Goal: Contribute content

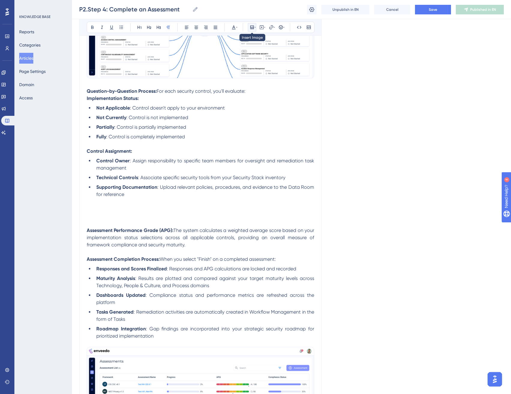
click at [250, 26] on icon at bounding box center [252, 27] width 4 height 4
click at [267, 56] on span "Upload Image" at bounding box center [255, 55] width 24 height 5
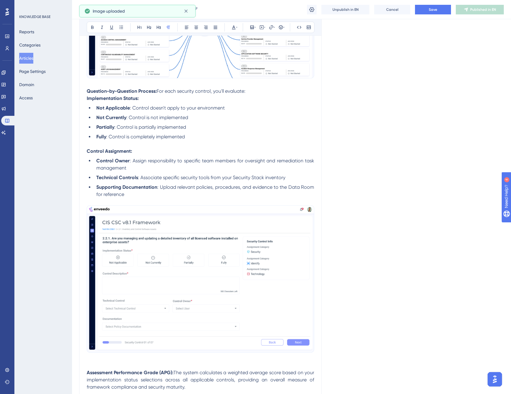
scroll to position [842, 0]
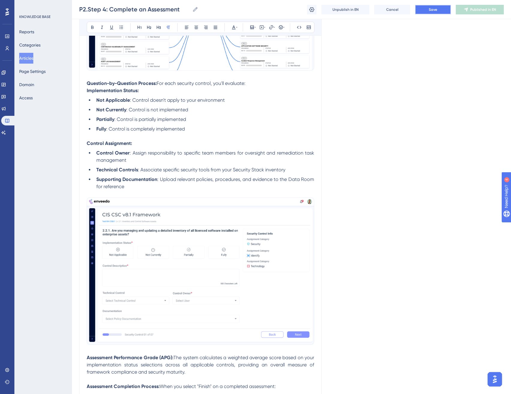
click at [450, 10] on button "Save" at bounding box center [433, 10] width 36 height 10
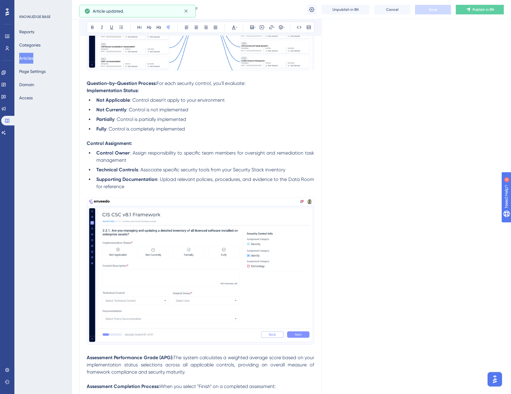
click at [486, 10] on span "Publish in EN" at bounding box center [482, 9] width 21 height 5
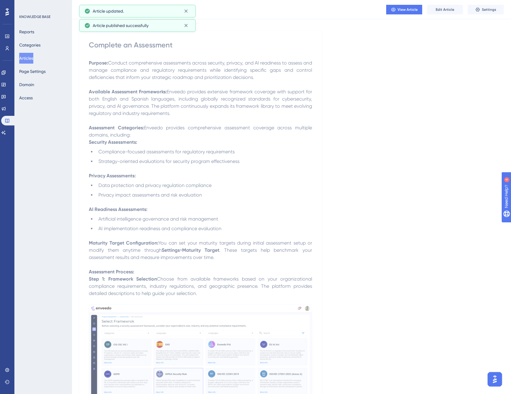
scroll to position [0, 0]
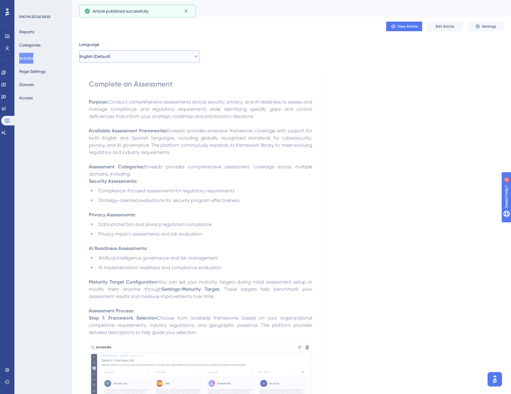
click at [129, 58] on button "English (Default)" at bounding box center [139, 56] width 120 height 12
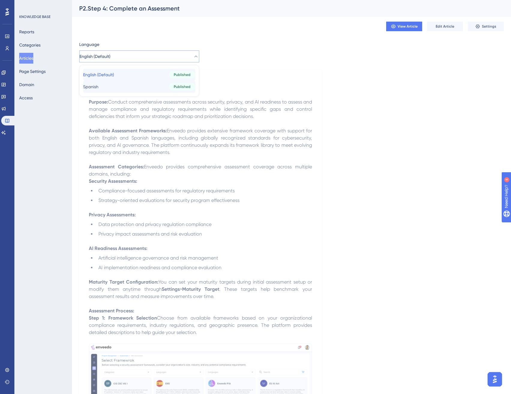
click at [131, 82] on div "English (Default) English (Default) Published Spanish Spanish Published" at bounding box center [139, 81] width 112 height 24
click at [131, 83] on button "Spanish Spanish Published" at bounding box center [139, 87] width 112 height 12
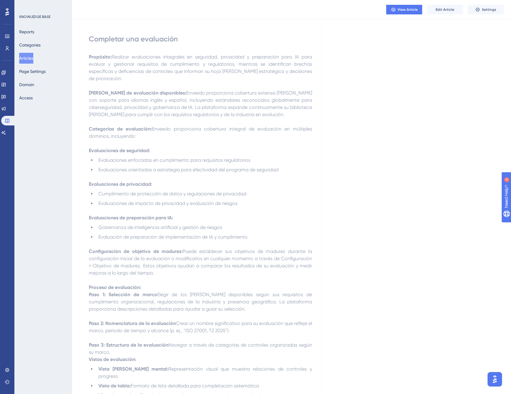
scroll to position [61, 0]
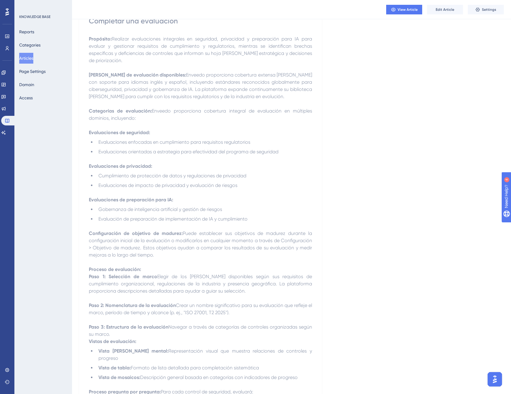
click at [233, 293] on p "Paso 1: Selección de [PERSON_NAME] de los [PERSON_NAME] disponibles según sus r…" at bounding box center [200, 284] width 223 height 22
click at [444, 11] on span "Edit Article" at bounding box center [445, 9] width 19 height 5
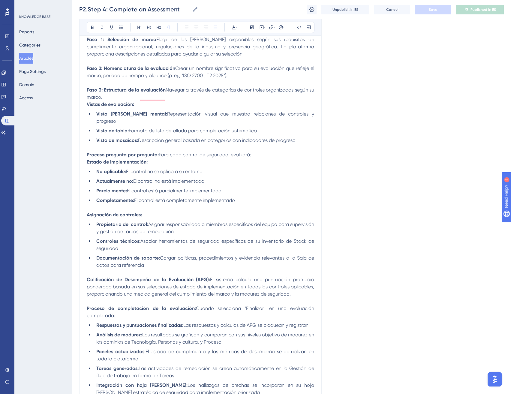
scroll to position [306, 0]
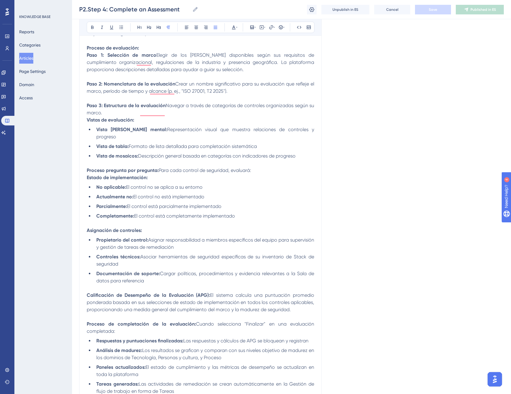
click at [233, 73] on p "Paso 1: Selección de [PERSON_NAME] de los [PERSON_NAME] disponibles según sus r…" at bounding box center [200, 63] width 227 height 22
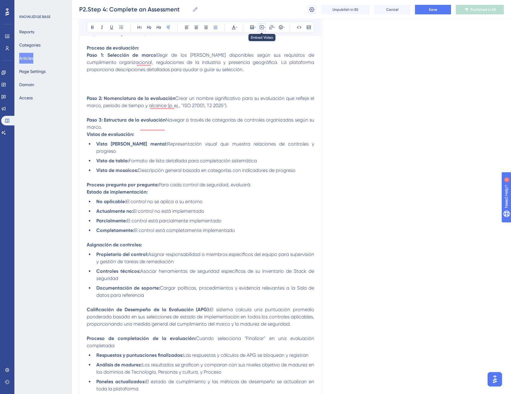
click at [263, 26] on icon at bounding box center [261, 27] width 5 height 5
click at [253, 30] on button at bounding box center [252, 27] width 8 height 8
click at [280, 54] on button "Upload Image" at bounding box center [252, 56] width 66 height 10
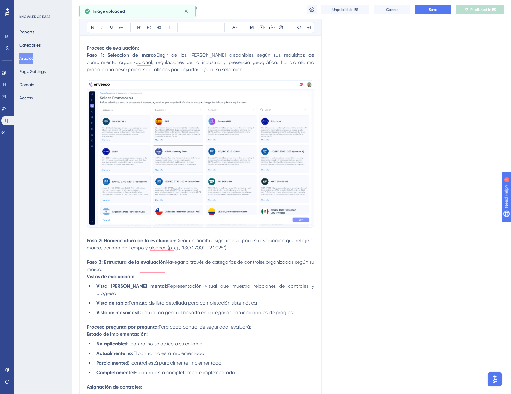
click at [232, 251] on p "Paso 2: Nomenclatura de la evaluación Crear un nombre significativo para su eva…" at bounding box center [200, 244] width 227 height 14
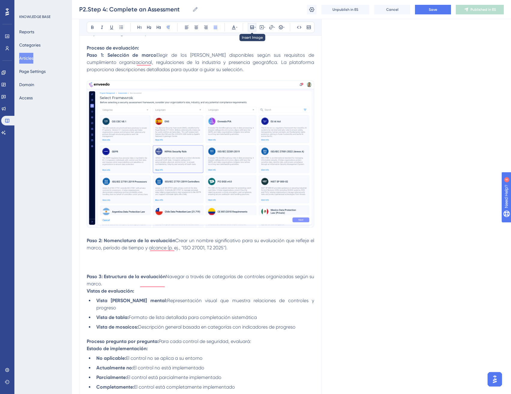
click at [255, 28] on icon at bounding box center [254, 27] width 1 height 5
click at [266, 55] on span "Upload Image" at bounding box center [255, 55] width 24 height 5
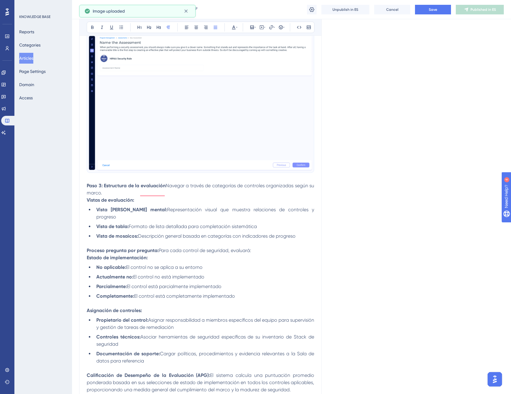
scroll to position [640, 0]
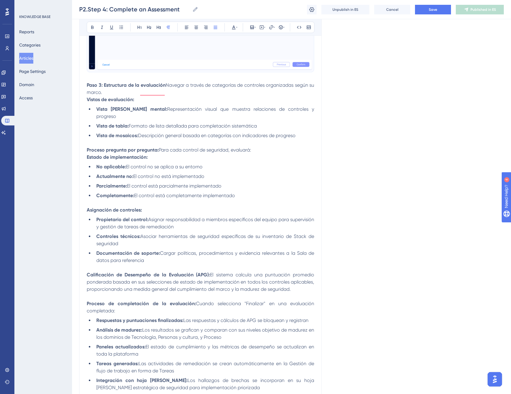
click at [255, 201] on p "To enrich screen reader interactions, please activate Accessibility in Grammarl…" at bounding box center [200, 202] width 227 height 7
click at [312, 134] on li "Vista de mosaicos: Descripción general basada en categorías con indicadores de …" at bounding box center [204, 135] width 220 height 7
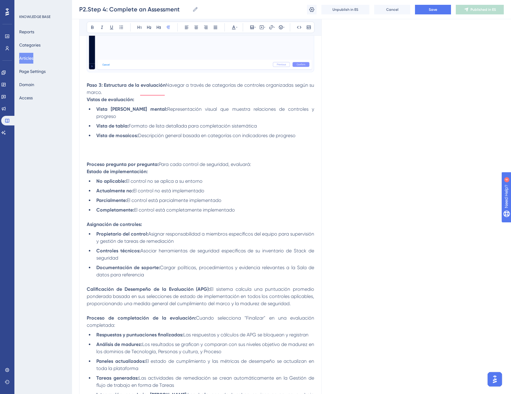
click at [247, 28] on div "Bold Italic Underline Bullet Point Heading 1 Heading 2 Heading 3 Normal Align L…" at bounding box center [201, 27] width 228 height 11
click at [252, 27] on icon at bounding box center [252, 27] width 4 height 4
click at [250, 54] on span "Upload Image" at bounding box center [255, 55] width 24 height 5
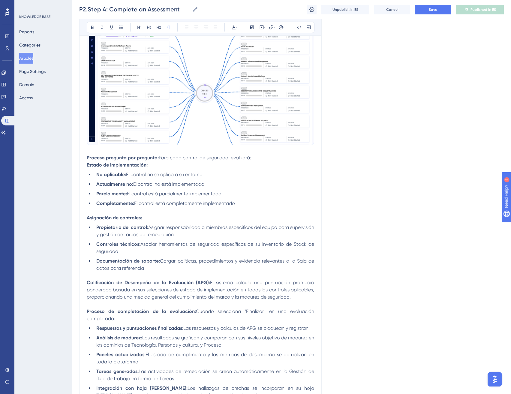
scroll to position [797, 0]
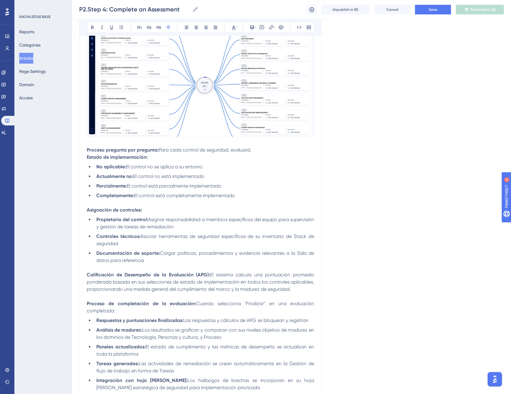
click at [190, 259] on li "Documentación de soporte: Cargar políticas, procedimientos y evidencia relevant…" at bounding box center [204, 257] width 220 height 14
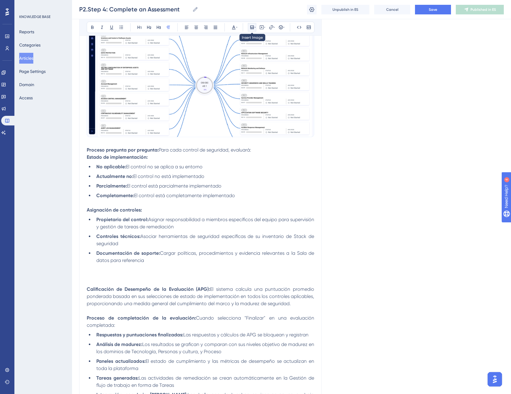
click at [255, 28] on icon at bounding box center [254, 27] width 1 height 5
click at [261, 56] on span "Upload Image" at bounding box center [255, 55] width 24 height 5
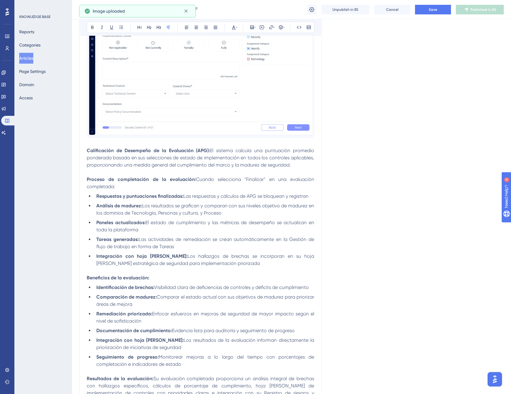
scroll to position [1164, 0]
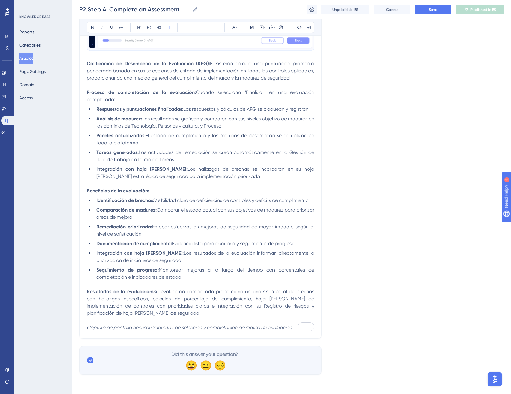
click at [243, 176] on li "Integración con hoja [PERSON_NAME]: Los hallazgos de brechas se incorporan en s…" at bounding box center [204, 173] width 220 height 14
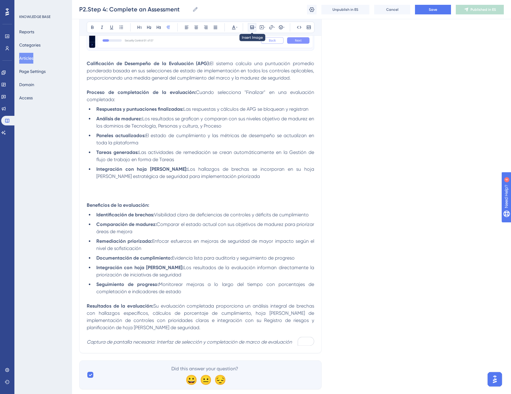
click at [254, 26] on icon at bounding box center [252, 27] width 5 height 5
click at [258, 53] on button "Upload Image" at bounding box center [252, 56] width 66 height 10
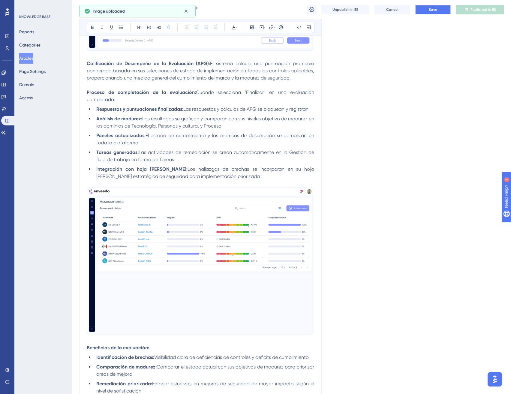
click at [433, 11] on span "Save" at bounding box center [433, 9] width 8 height 5
click at [482, 12] on button "Publish in ES" at bounding box center [480, 10] width 48 height 10
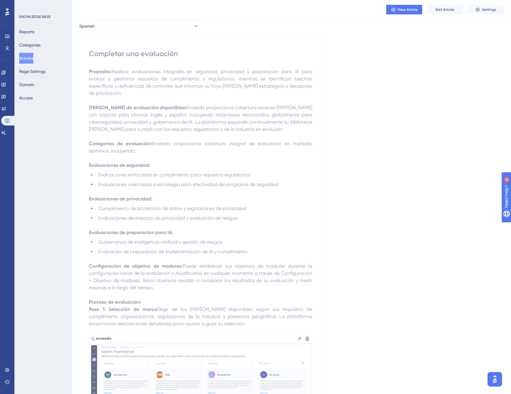
scroll to position [0, 0]
